Goal: Transaction & Acquisition: Purchase product/service

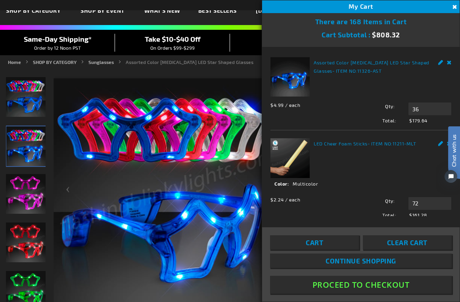
click at [425, 94] on div "Assorted Color Flashing LED Star Shaped Glasses - ITEM NO: 11326-AST $4.99 / ea…" at bounding box center [361, 90] width 181 height 67
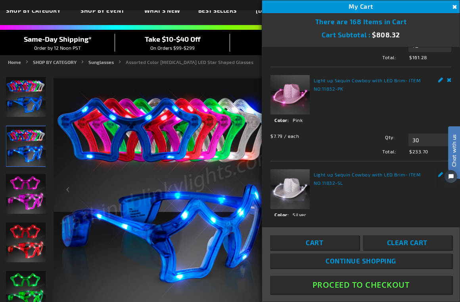
scroll to position [205, 0]
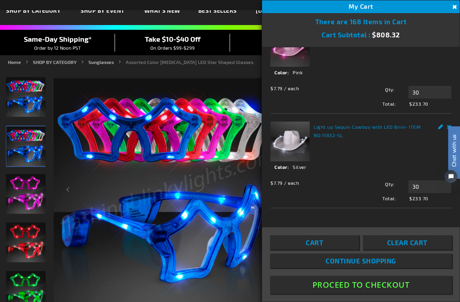
click at [366, 285] on button "Proceed To Checkout" at bounding box center [361, 284] width 182 height 18
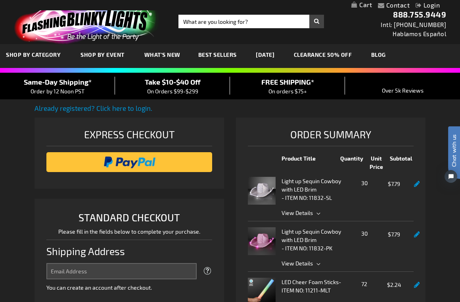
select select "US"
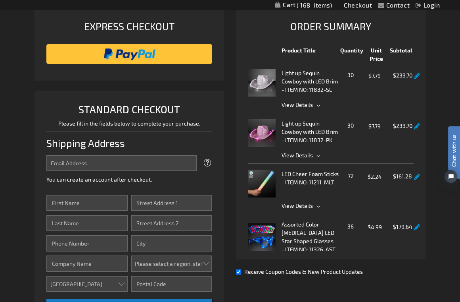
scroll to position [126, 0]
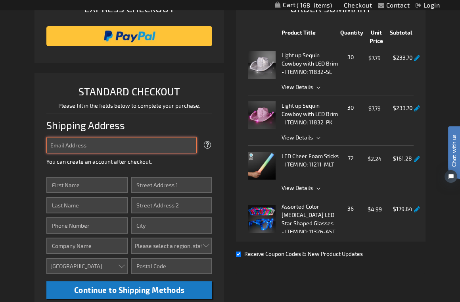
click at [143, 145] on input "Email Address" at bounding box center [121, 145] width 150 height 16
type input "carrie@thehappyhourhostess.com"
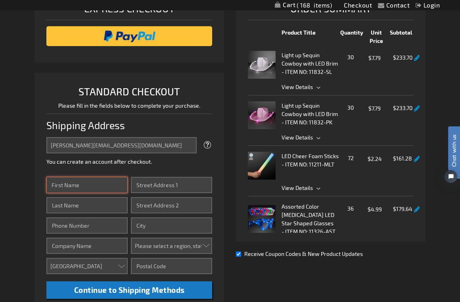
click at [95, 187] on input "First Name" at bounding box center [86, 185] width 81 height 16
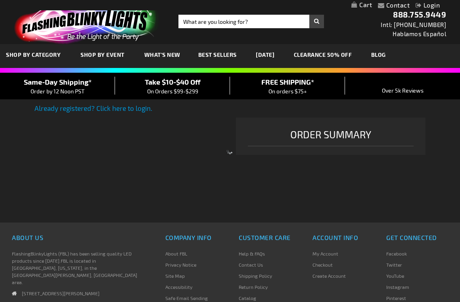
select select "US"
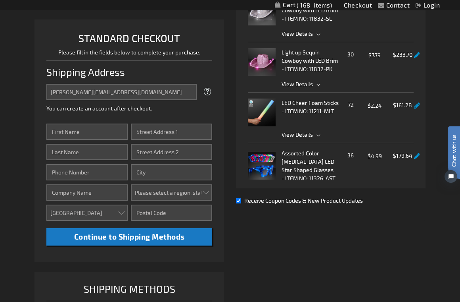
scroll to position [183, 0]
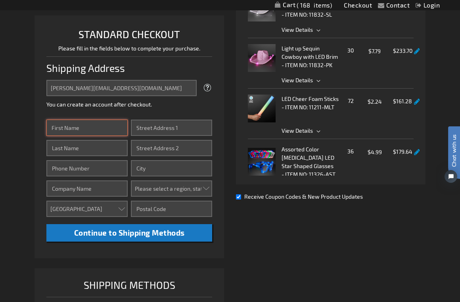
click at [111, 129] on input "First Name" at bounding box center [86, 127] width 81 height 16
type input "Carrie"
type input "Lauck"
type input "7577735351"
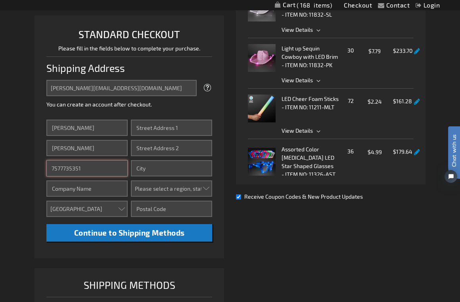
type input "The Happy Hour Hostess"
type input "4648 CHURCH POINT PL"
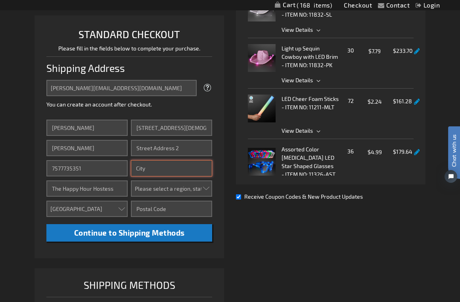
type input "Virginia Beach"
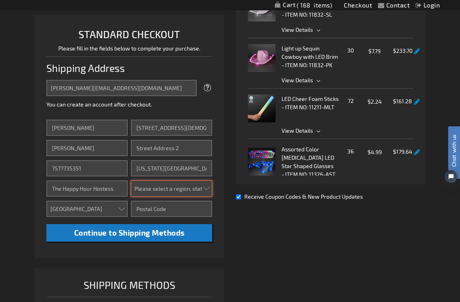
select select "61"
type input "23455"
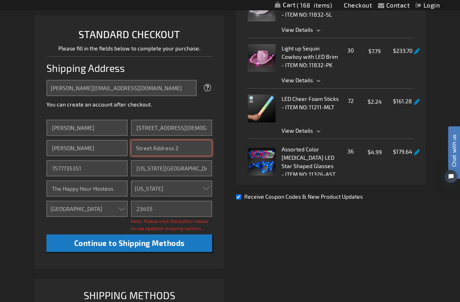
click at [171, 146] on input "Street Address: Line 2" at bounding box center [171, 148] width 81 height 16
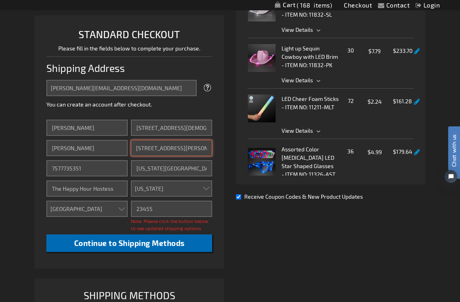
type input "4658 C Haygood Road"
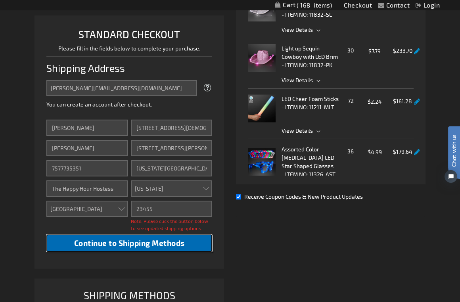
click at [180, 244] on span "Continue to Shipping Methods" at bounding box center [129, 242] width 111 height 9
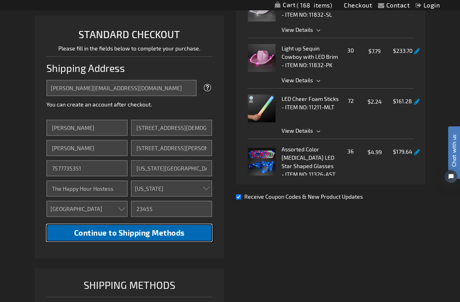
click at [175, 237] on button "Continue to Shipping Methods" at bounding box center [129, 233] width 166 height 18
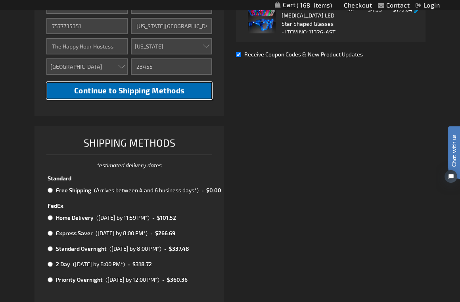
scroll to position [326, 0]
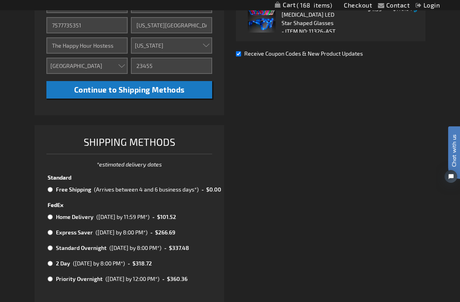
click at [319, 243] on div "Already registered? Click here to login. Shipping Review & Payments Estimated T…" at bounding box center [230, 61] width 391 height 568
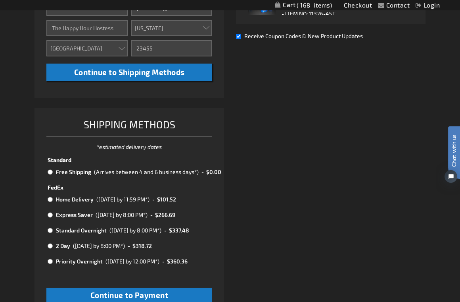
scroll to position [344, 0]
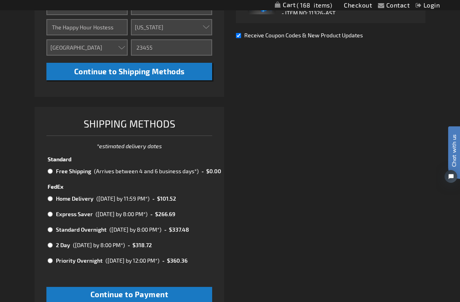
click at [50, 171] on input "radio" at bounding box center [50, 171] width 5 height 6
radio input "true"
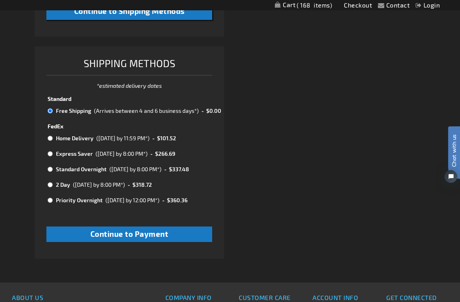
scroll to position [406, 0]
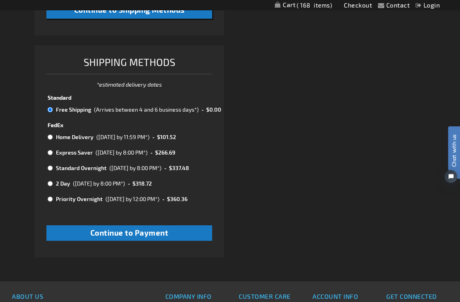
click at [50, 137] on input "radio" at bounding box center [50, 137] width 5 height 6
radio input "true"
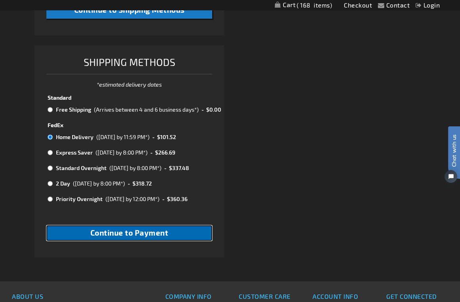
click at [167, 231] on span "Continue to Payment" at bounding box center [129, 232] width 78 height 9
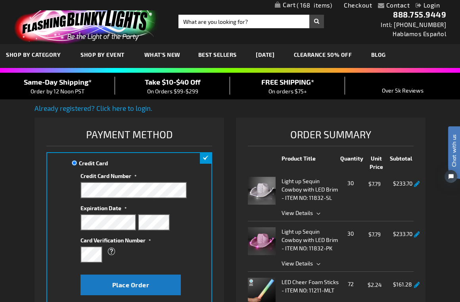
click at [94, 110] on link "Already registered? Click here to login." at bounding box center [94, 108] width 118 height 8
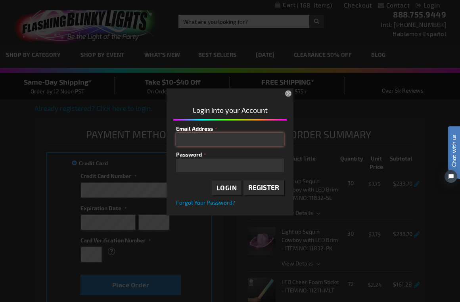
click at [217, 136] on input "Email Address" at bounding box center [230, 139] width 108 height 13
type input "carrie@thehappyhourhostess.com"
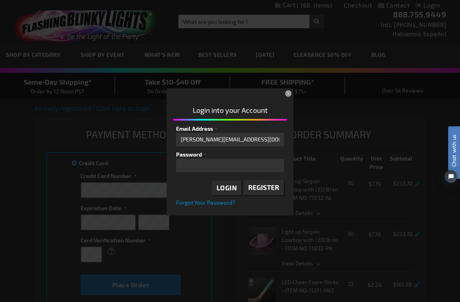
click at [263, 190] on span "Register" at bounding box center [263, 187] width 31 height 8
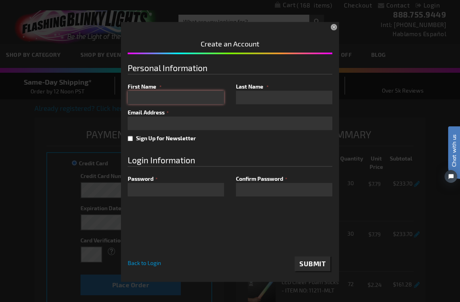
click at [210, 102] on input "First Name" at bounding box center [176, 96] width 96 height 13
type input "Carrie"
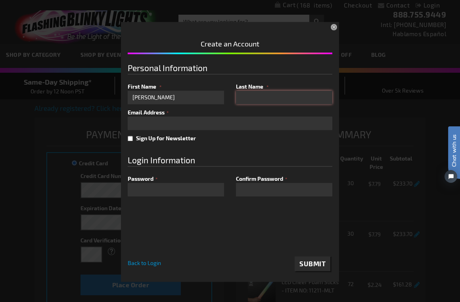
type input "Lauck"
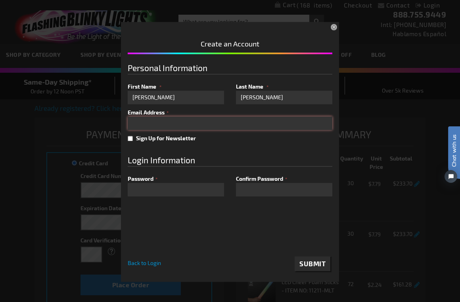
type input "carrie@thehappyhourhostess.com"
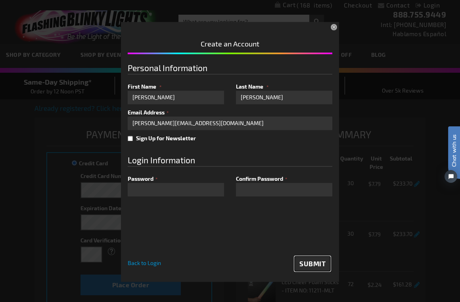
click at [302, 261] on span "Submit" at bounding box center [313, 263] width 26 height 8
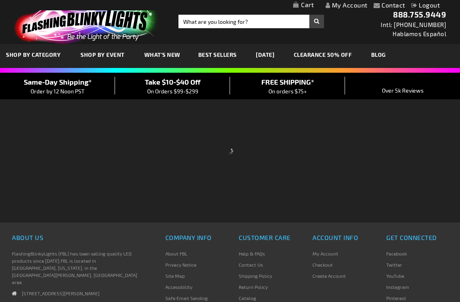
select select "US"
select select "61"
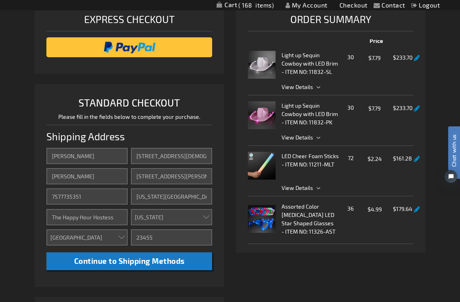
scroll to position [102, 0]
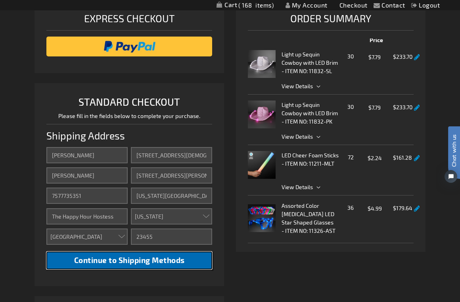
click at [139, 268] on button "Continue to Shipping Methods" at bounding box center [129, 260] width 166 height 18
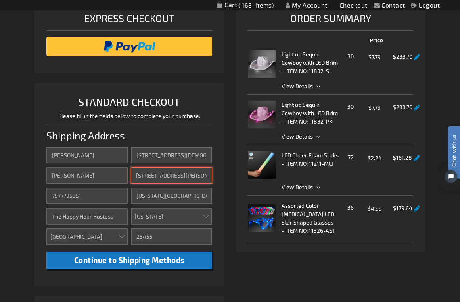
click at [167, 175] on input "[STREET_ADDRESS][PERSON_NAME]" at bounding box center [171, 175] width 81 height 16
click at [167, 175] on input "4658 C Haygood Road" at bounding box center [171, 175] width 81 height 16
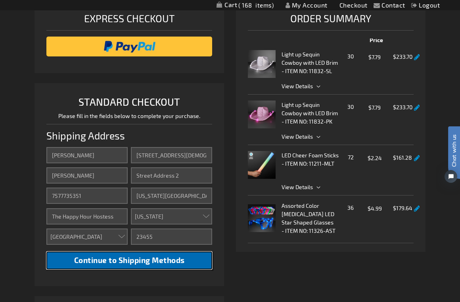
click at [169, 258] on span "Continue to Shipping Methods" at bounding box center [129, 259] width 111 height 9
click at [151, 260] on span "Continue to Shipping Methods" at bounding box center [129, 259] width 111 height 9
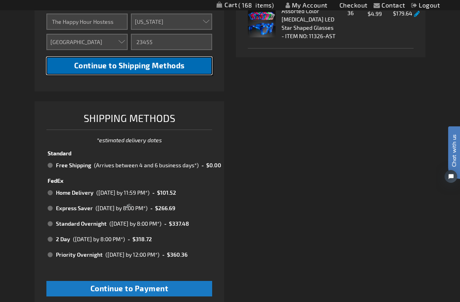
scroll to position [301, 0]
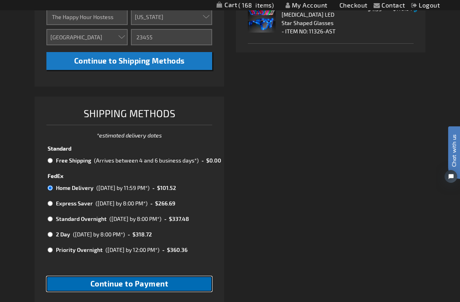
click at [143, 286] on span "Continue to Payment" at bounding box center [129, 283] width 78 height 9
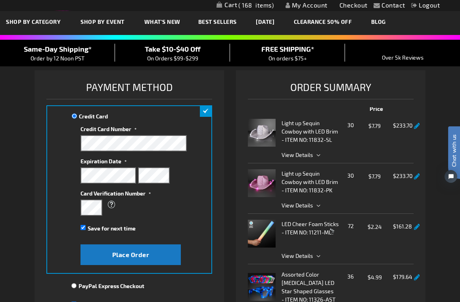
scroll to position [34, 0]
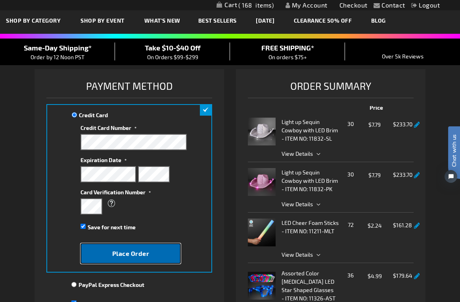
click at [145, 250] on span "Place Order" at bounding box center [130, 253] width 37 height 8
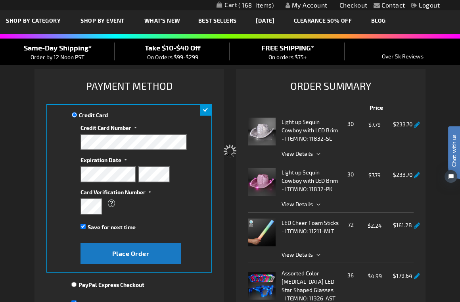
click at [133, 250] on div "Please wait..." at bounding box center [230, 151] width 460 height 302
click at [131, 254] on div "Please wait..." at bounding box center [230, 151] width 460 height 302
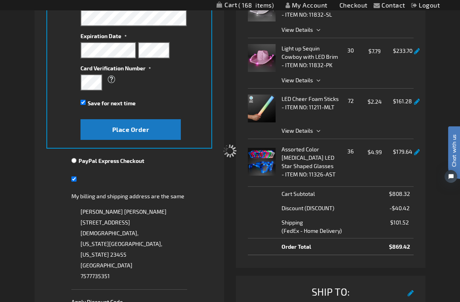
scroll to position [155, 0]
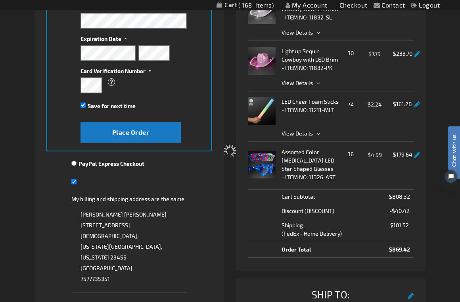
click at [126, 131] on div "Please wait..." at bounding box center [230, 151] width 460 height 302
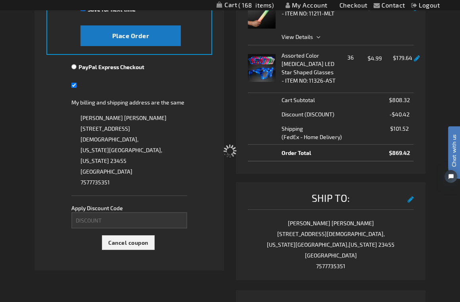
scroll to position [259, 0]
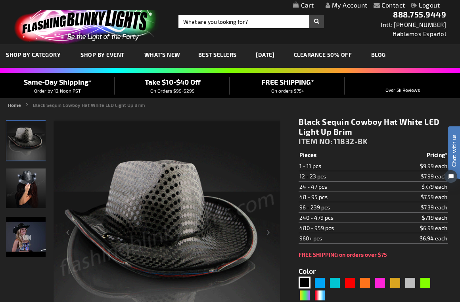
click at [194, 81] on span "Take $10-$40 Off" at bounding box center [173, 81] width 56 height 9
